Goal: Information Seeking & Learning: Learn about a topic

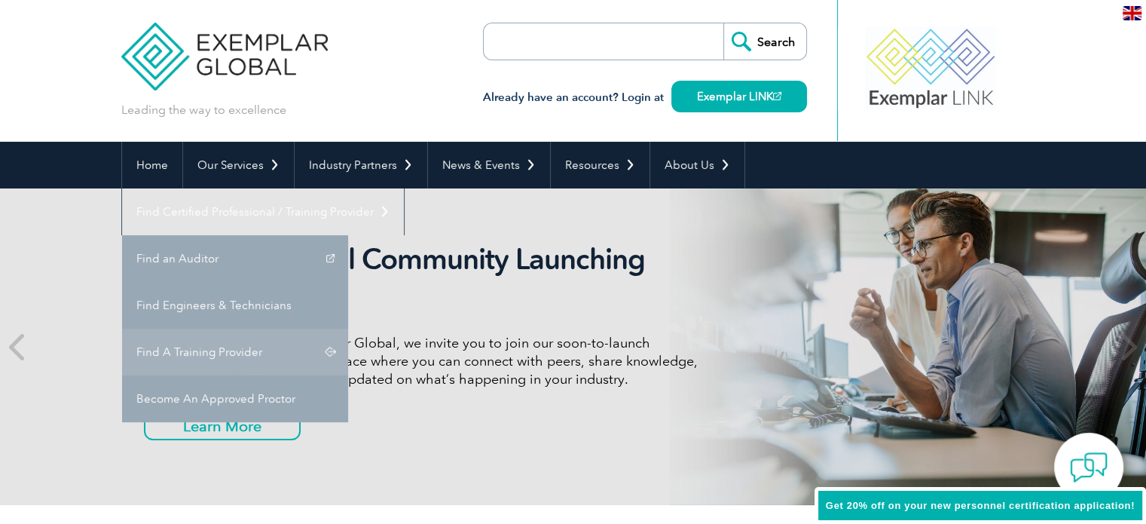
click at [348, 329] on link "Find A Training Provider" at bounding box center [235, 352] width 226 height 47
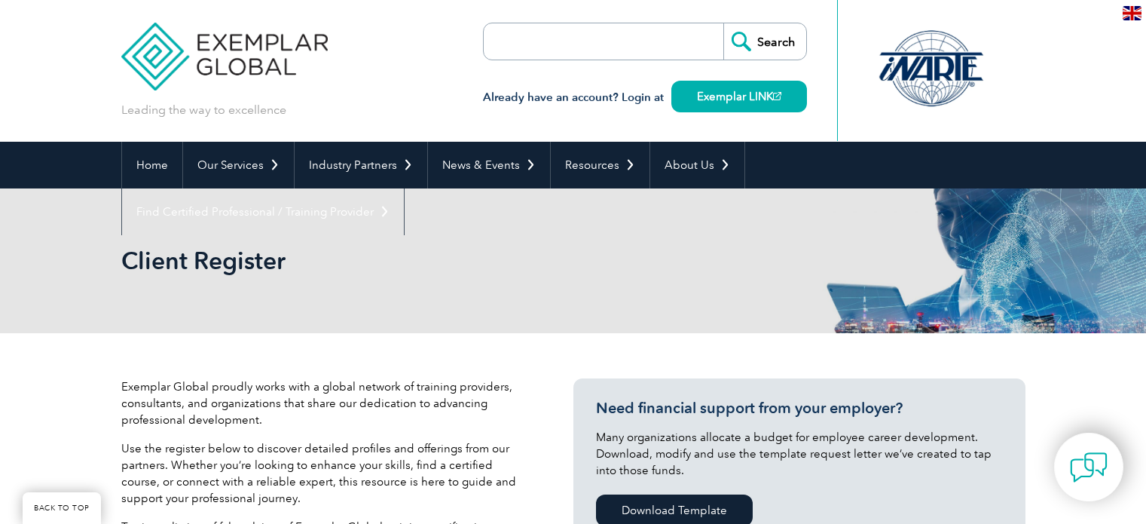
scroll to position [527, 0]
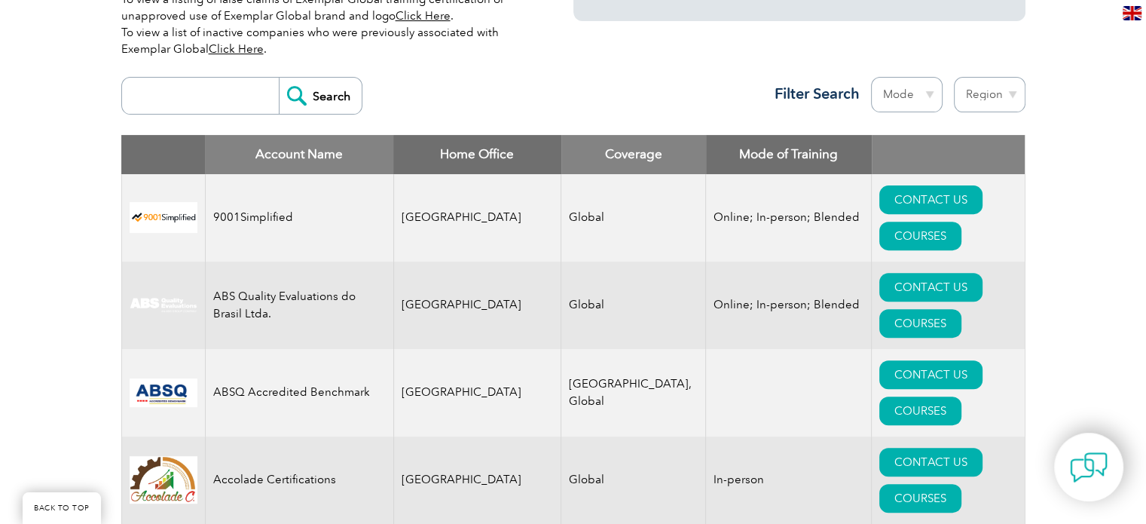
click at [983, 102] on select "Region Australia Bahrain Bangladesh Brazil Canada Colombia Dominican Republic E…" at bounding box center [990, 94] width 72 height 35
select select "[GEOGRAPHIC_DATA]"
click at [954, 77] on select "Region Australia Bahrain Bangladesh Brazil Canada Colombia Dominican Republic E…" at bounding box center [990, 94] width 72 height 35
click at [657, 89] on div "Search Region Australia Bahrain Bangladesh Brazil Canada Colombia Dominican Rep…" at bounding box center [573, 102] width 904 height 66
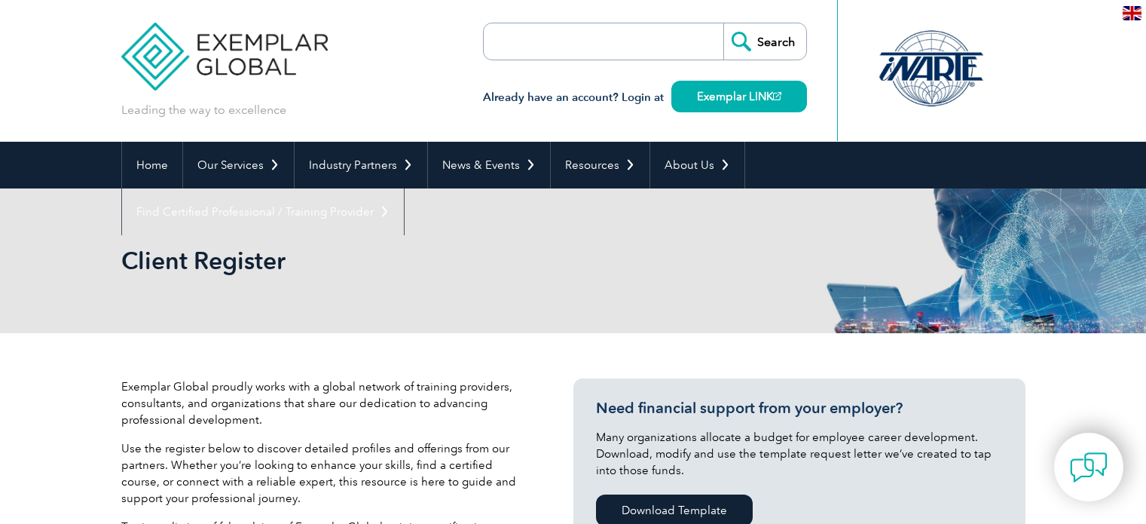
select select "[GEOGRAPHIC_DATA]"
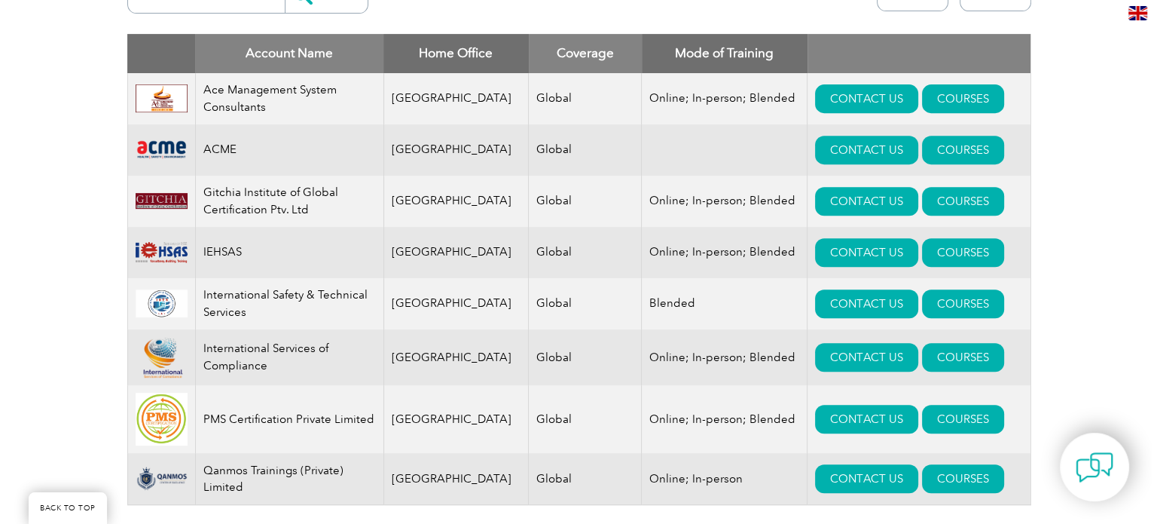
scroll to position [603, 0]
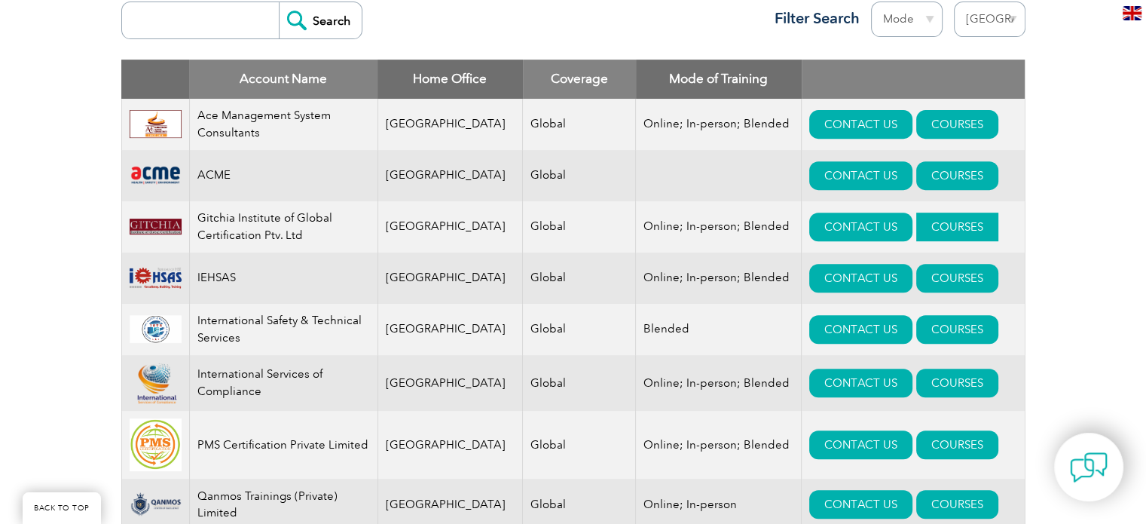
click at [931, 231] on link "COURSES" at bounding box center [957, 226] width 82 height 29
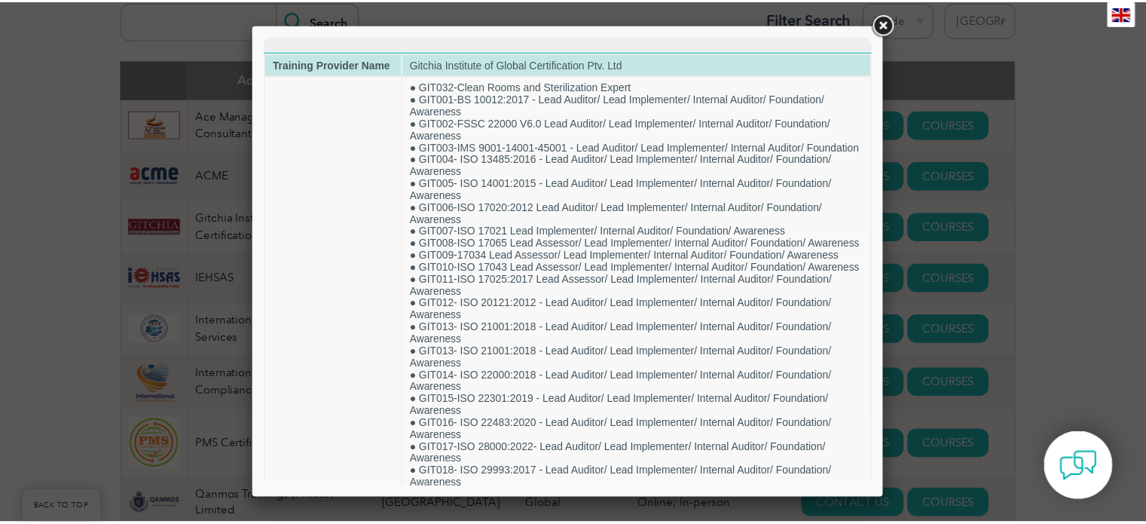
scroll to position [0, 0]
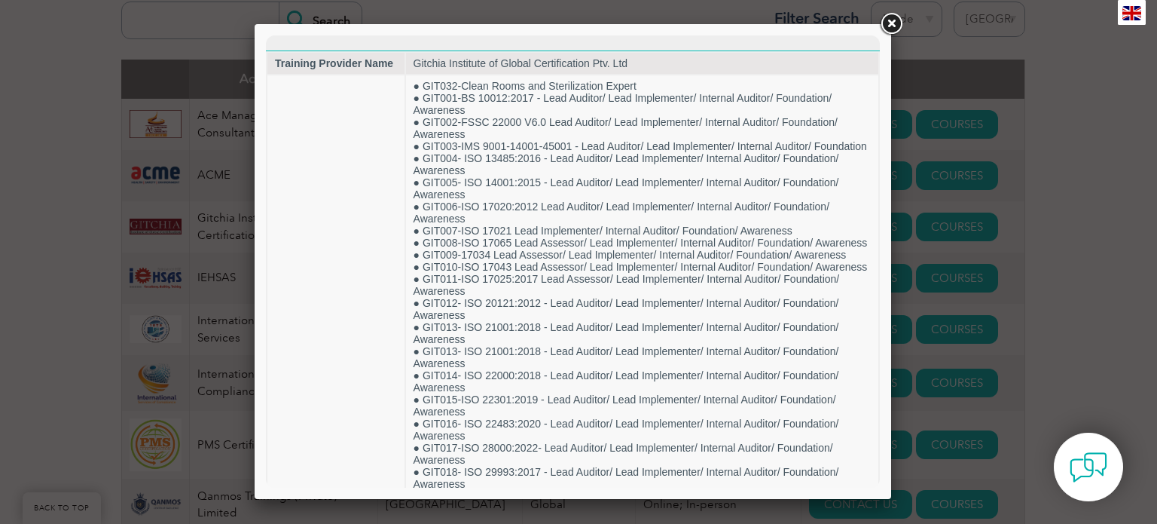
click at [892, 20] on link at bounding box center [891, 24] width 27 height 27
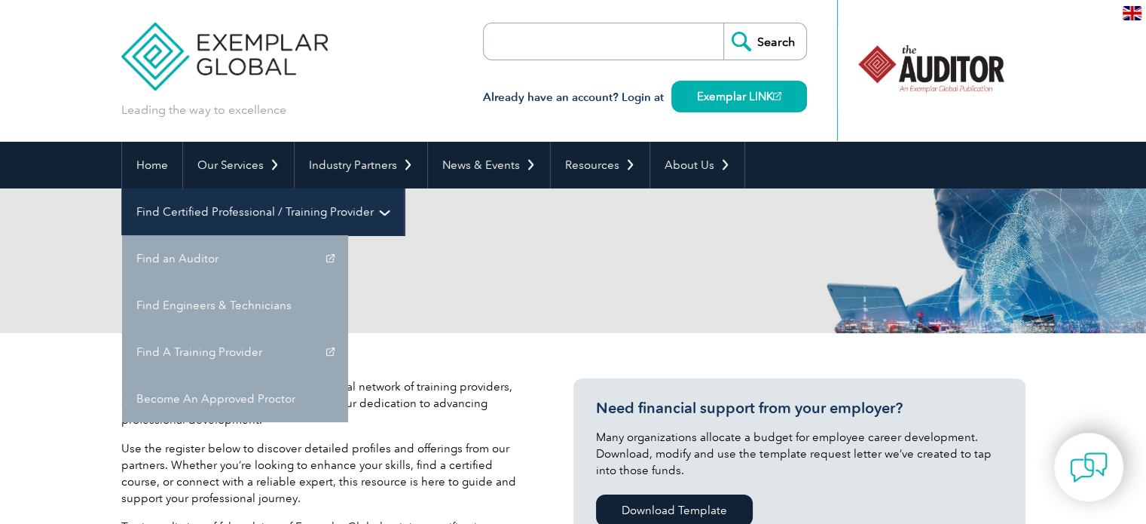
click at [404, 188] on link "Find Certified Professional / Training Provider" at bounding box center [263, 211] width 282 height 47
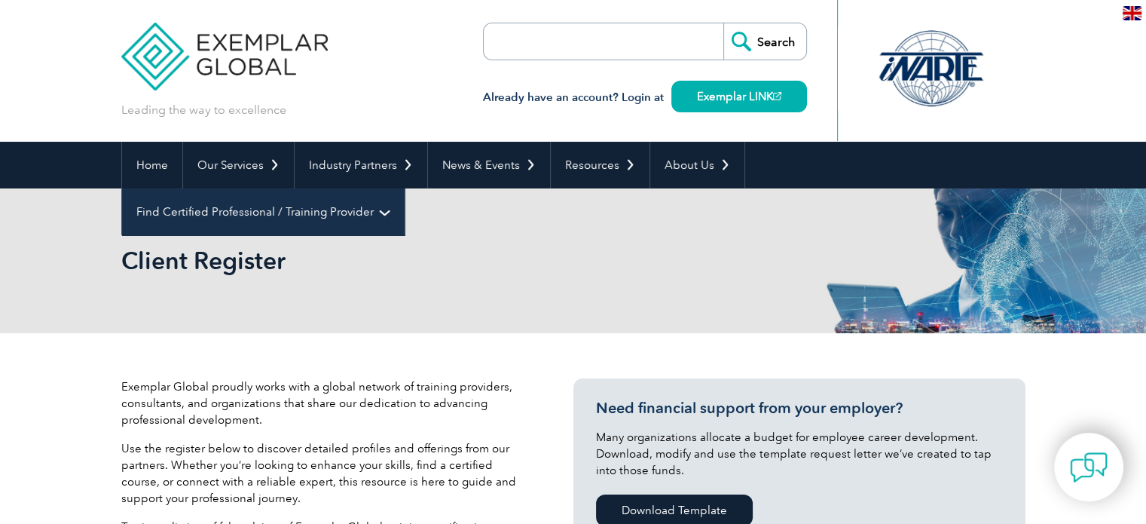
click at [404, 188] on link "Find Certified Professional / Training Provider" at bounding box center [263, 211] width 282 height 47
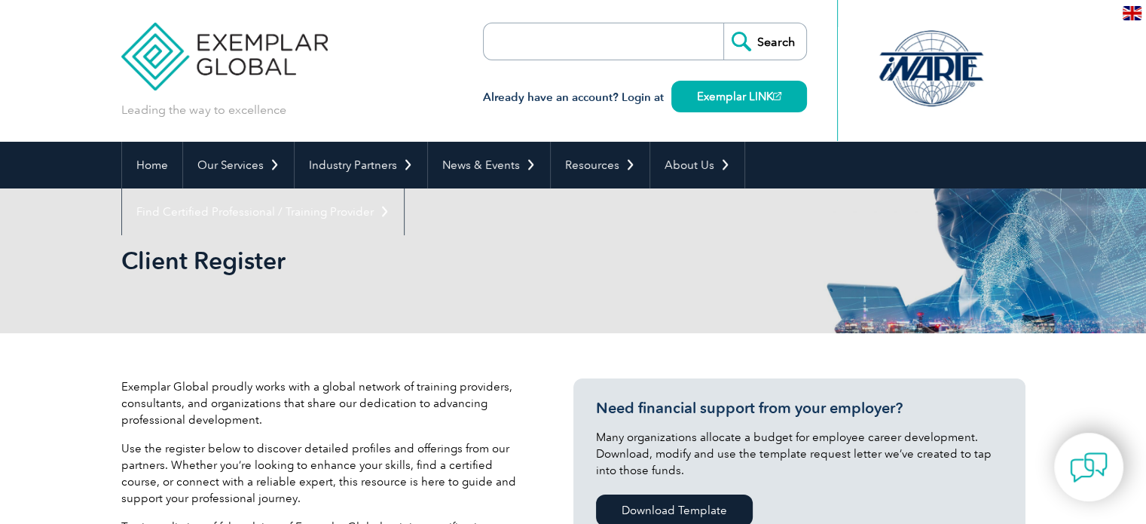
click at [0, 0] on link "Find A Training Provider" at bounding box center [0, 0] width 0 height 0
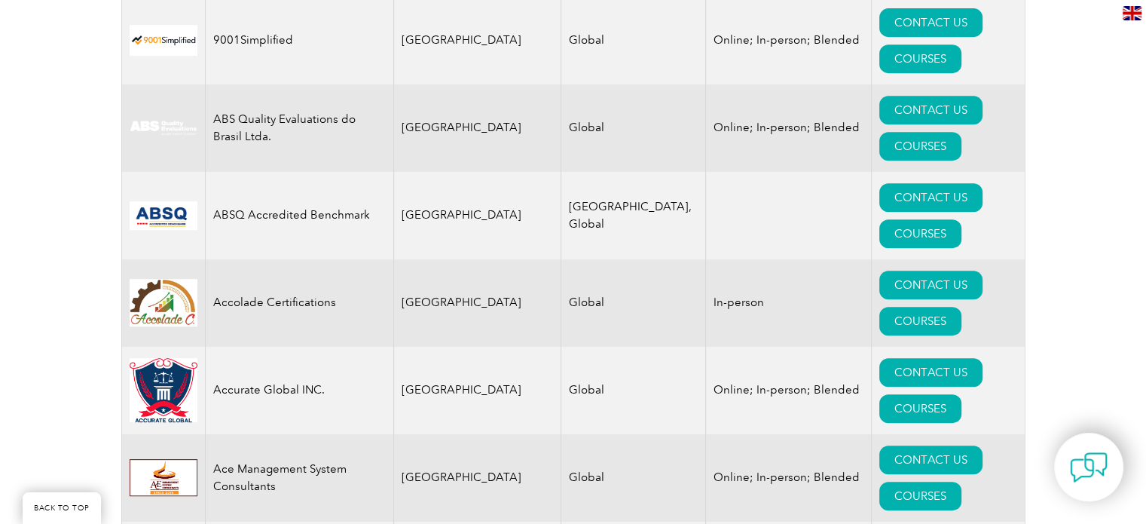
scroll to position [678, 0]
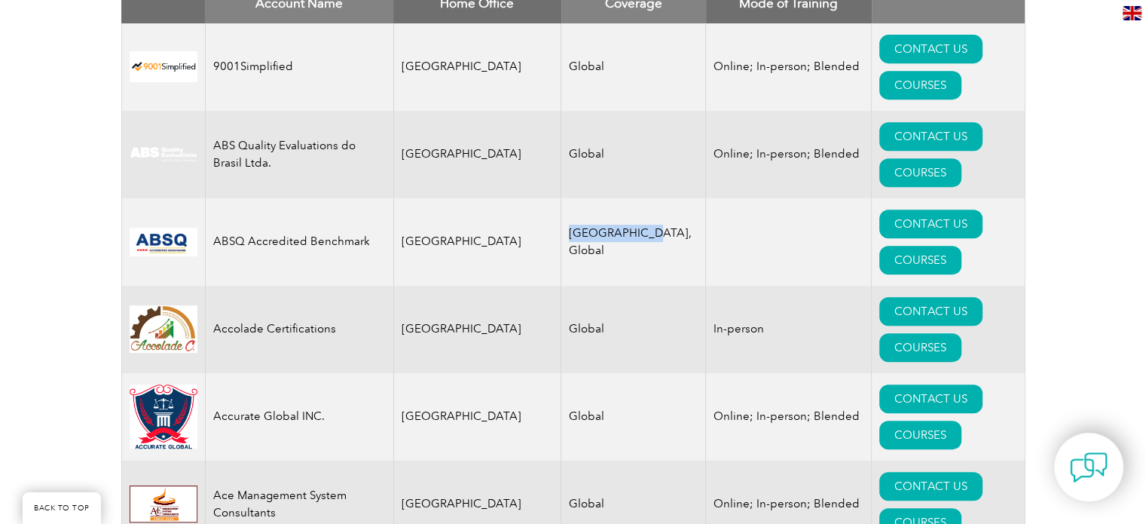
drag, startPoint x: 533, startPoint y: 144, endPoint x: 607, endPoint y: 150, distance: 73.3
click at [607, 198] on td "[GEOGRAPHIC_DATA], Global" at bounding box center [633, 241] width 145 height 87
click at [608, 286] on td "Global" at bounding box center [633, 329] width 145 height 87
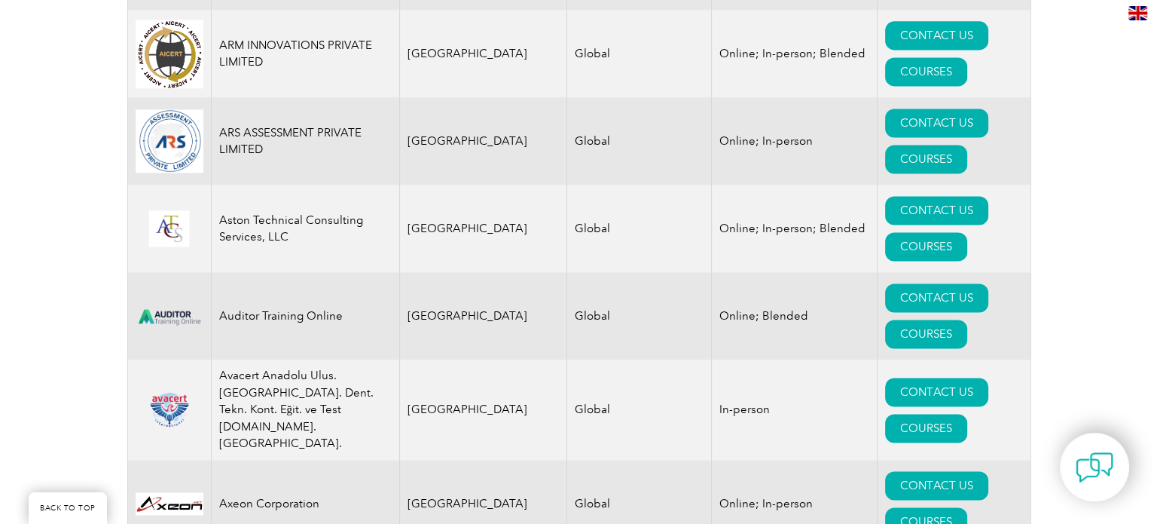
scroll to position [2110, 0]
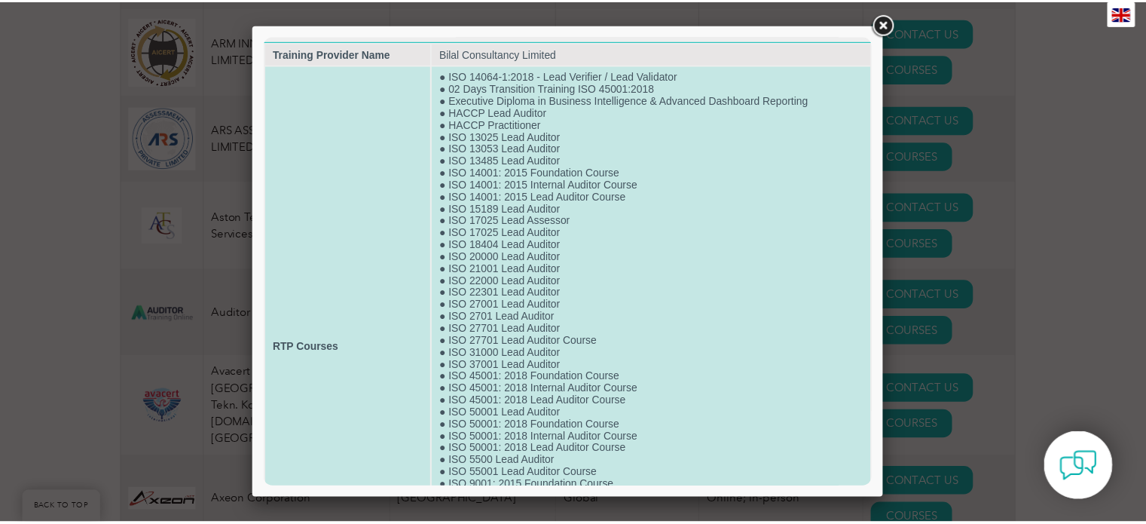
scroll to position [0, 0]
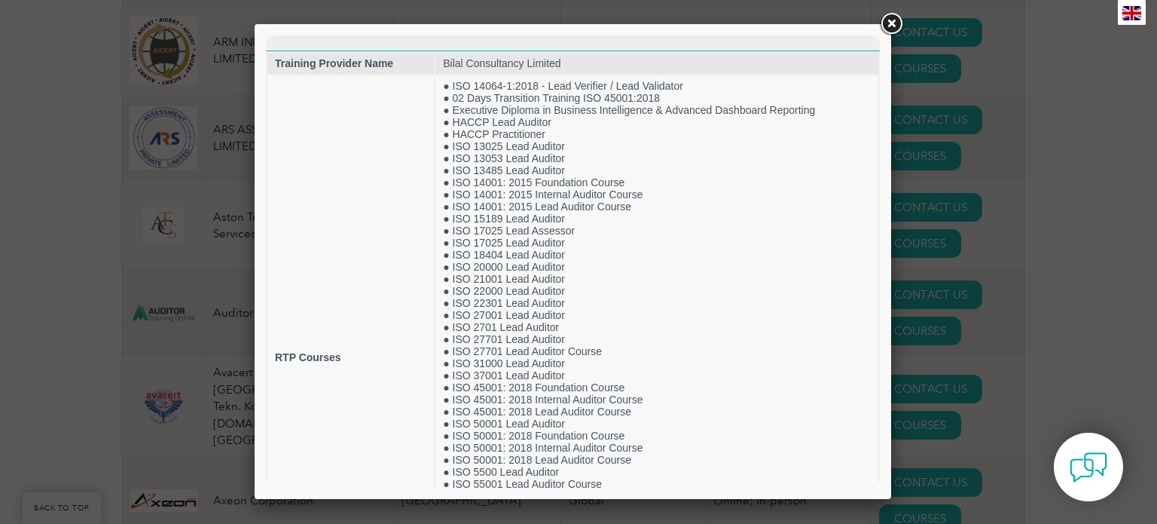
click at [888, 20] on link at bounding box center [891, 24] width 27 height 27
